Goal: Transaction & Acquisition: Obtain resource

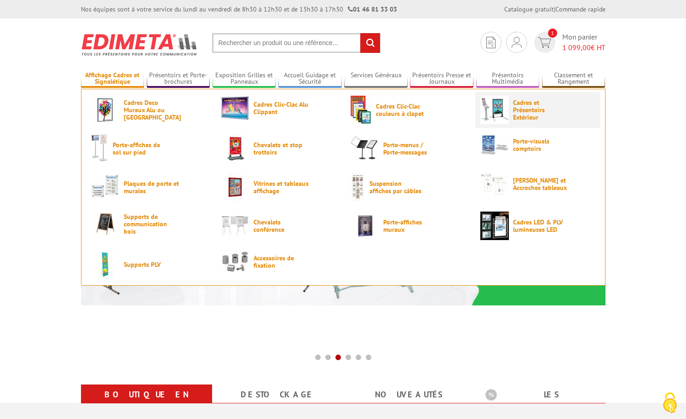
click at [519, 110] on span "Cadres et Présentoirs Extérieur" at bounding box center [540, 110] width 55 height 22
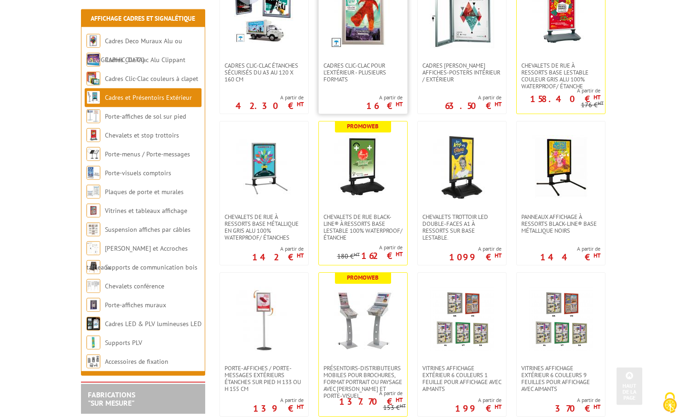
scroll to position [282, 0]
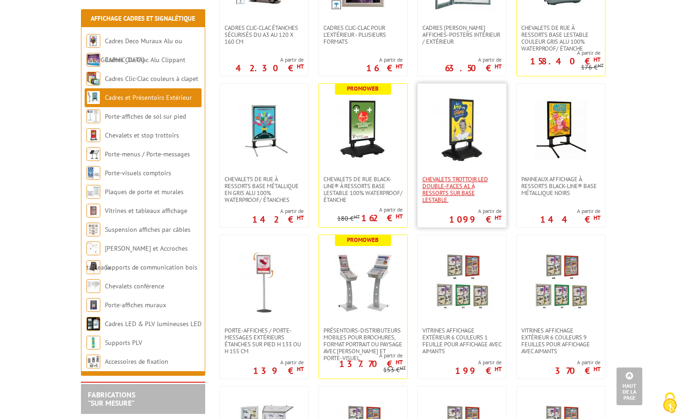
click at [475, 184] on span "Chevalets Trottoir LED double-faces A1 à ressorts sur base lestable." at bounding box center [461, 190] width 79 height 28
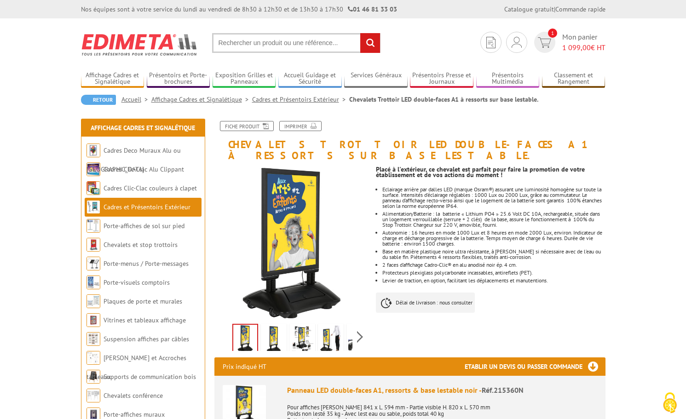
click at [413, 187] on li "Eclairage arrière par dalles LED (marque Osram®) assurant une luminosité homogè…" at bounding box center [493, 198] width 223 height 22
click at [242, 123] on link "Fiche produit" at bounding box center [247, 126] width 54 height 10
